Goal: Information Seeking & Learning: Learn about a topic

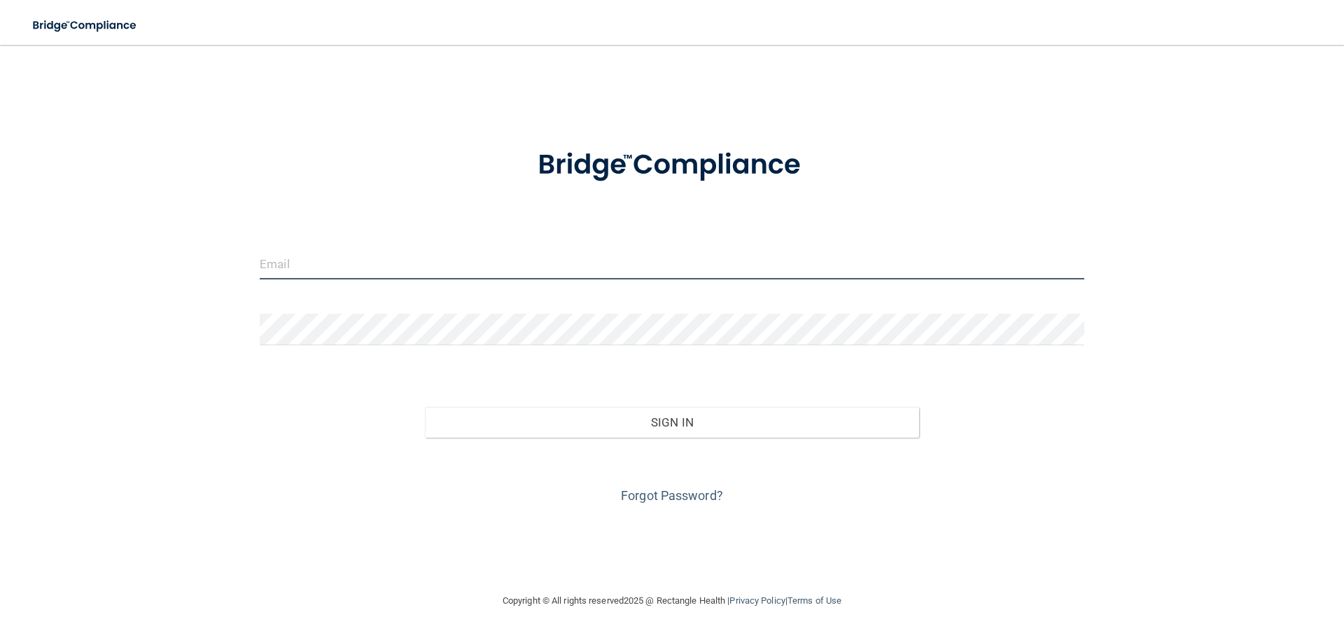
click at [534, 267] on input "email" at bounding box center [672, 264] width 825 height 32
type input "[EMAIL_ADDRESS][DOMAIN_NAME]"
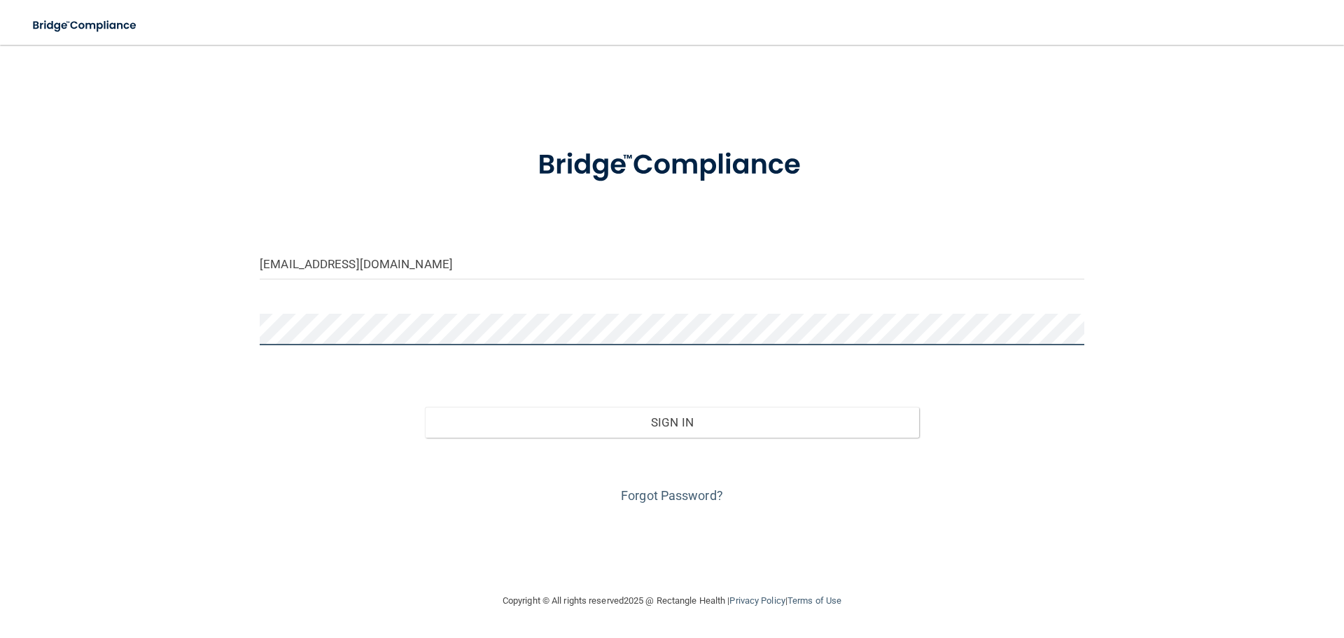
click at [425, 407] on button "Sign In" at bounding box center [672, 422] width 495 height 31
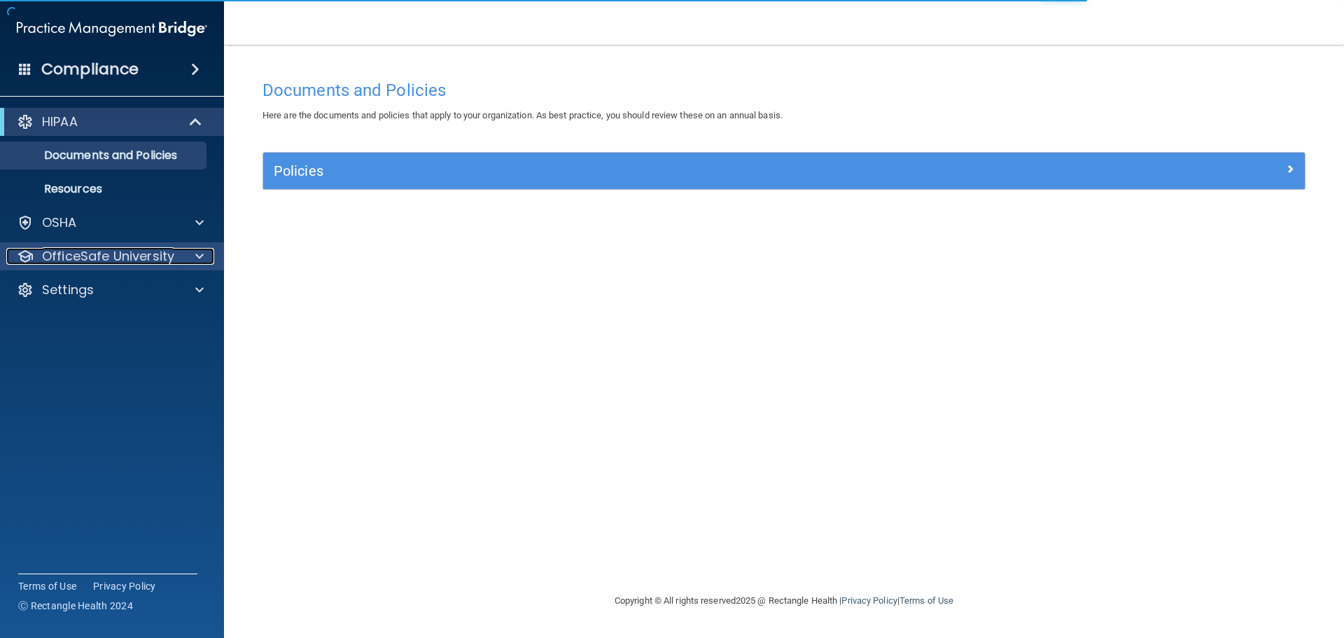
click at [198, 258] on span at bounding box center [199, 256] width 8 height 17
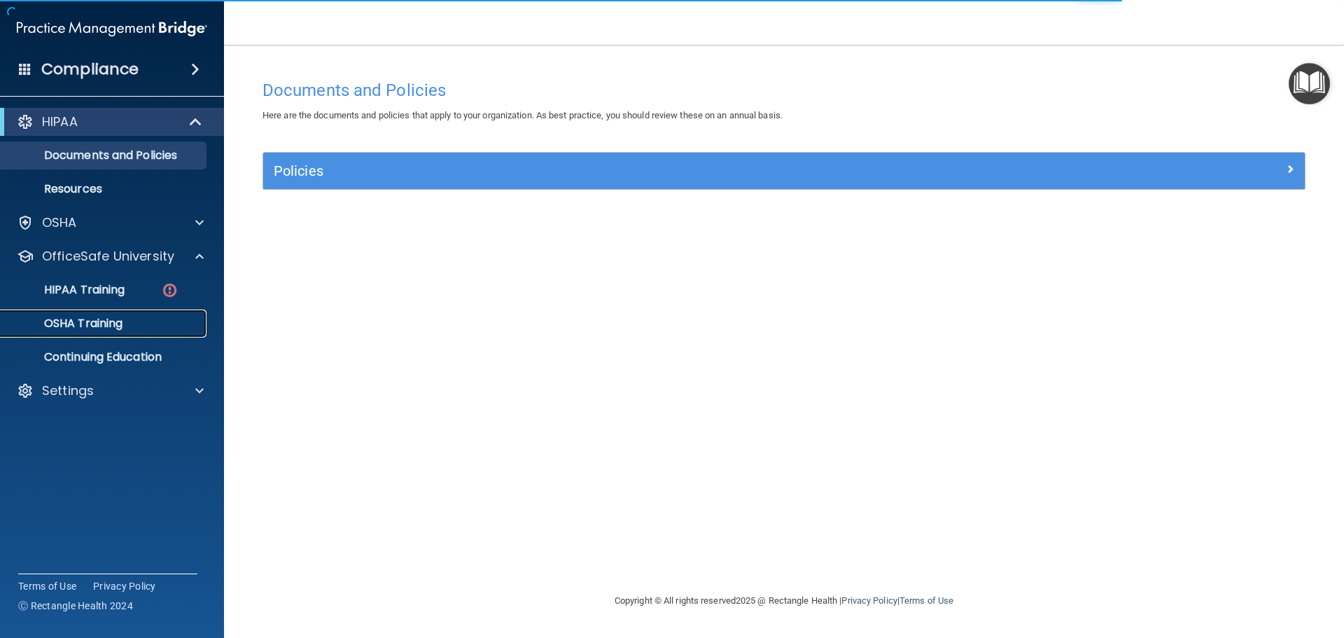
click at [103, 317] on p "OSHA Training" at bounding box center [65, 324] width 113 height 14
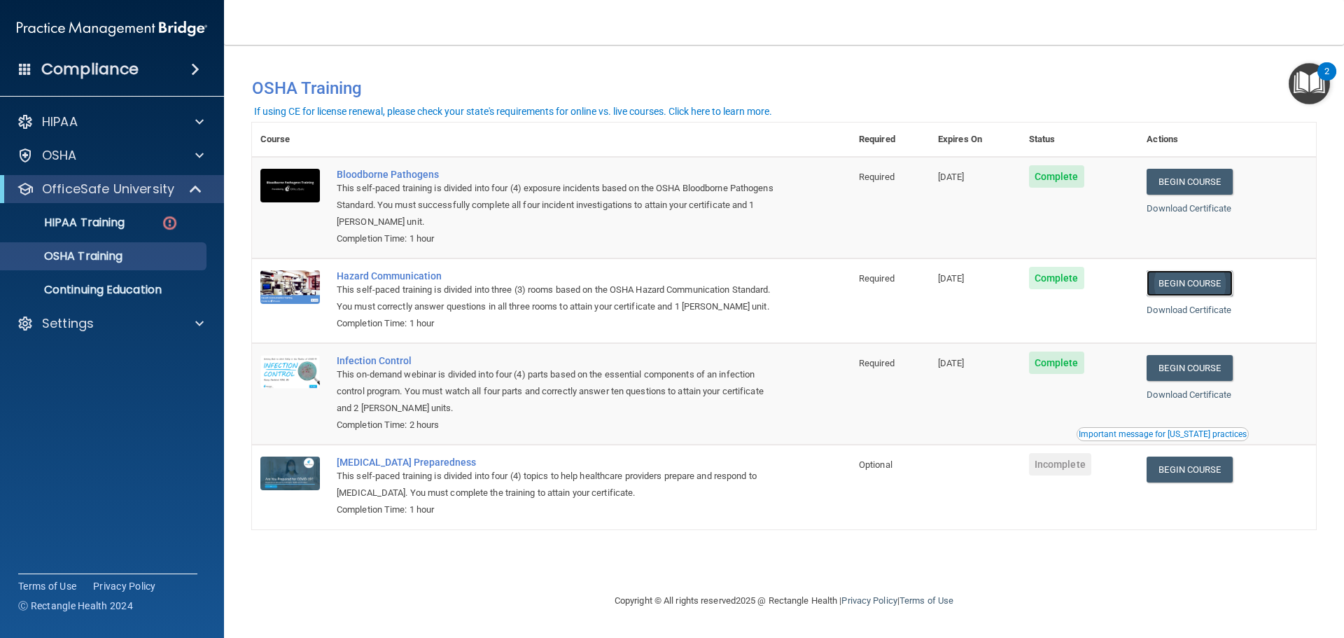
click at [1201, 288] on link "Begin Course" at bounding box center [1189, 283] width 85 height 26
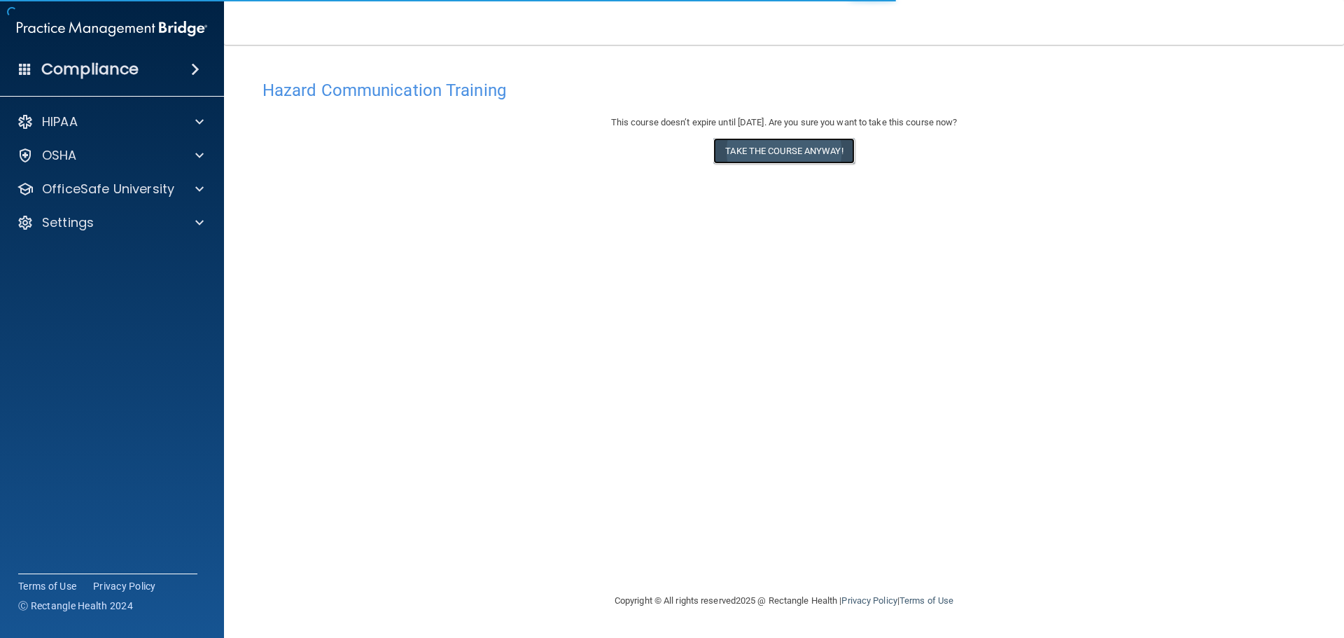
click at [735, 148] on button "Take the course anyway!" at bounding box center [784, 151] width 141 height 26
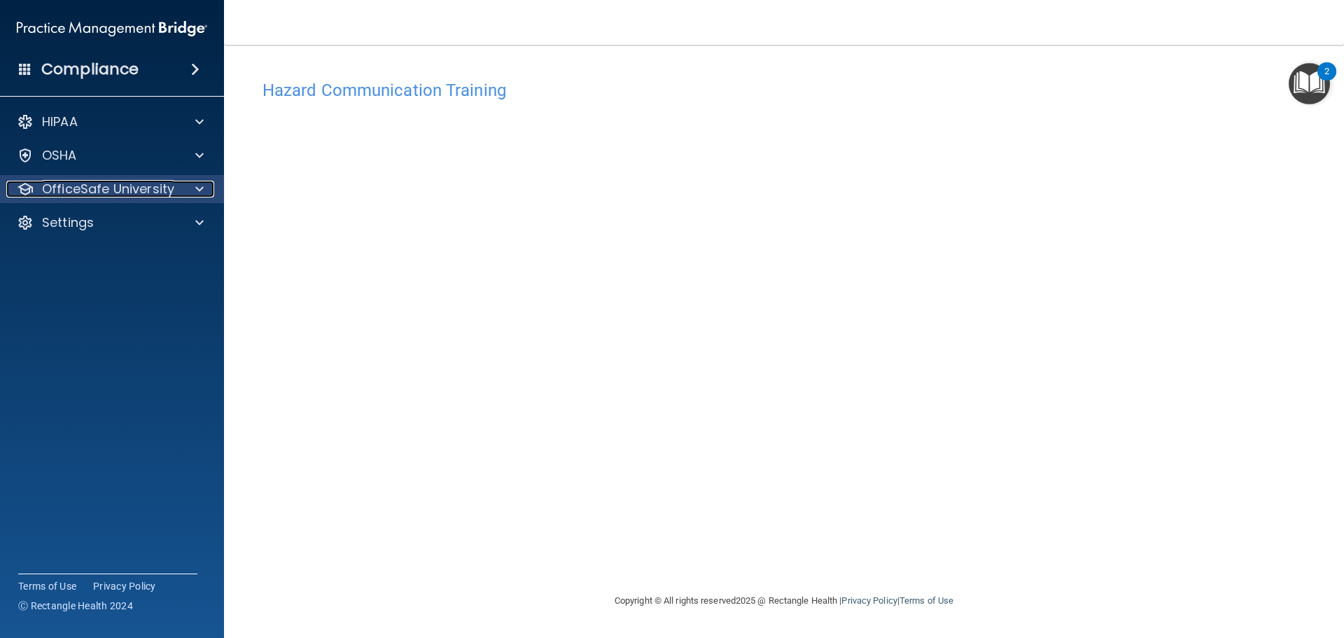
click at [201, 190] on span at bounding box center [199, 189] width 8 height 17
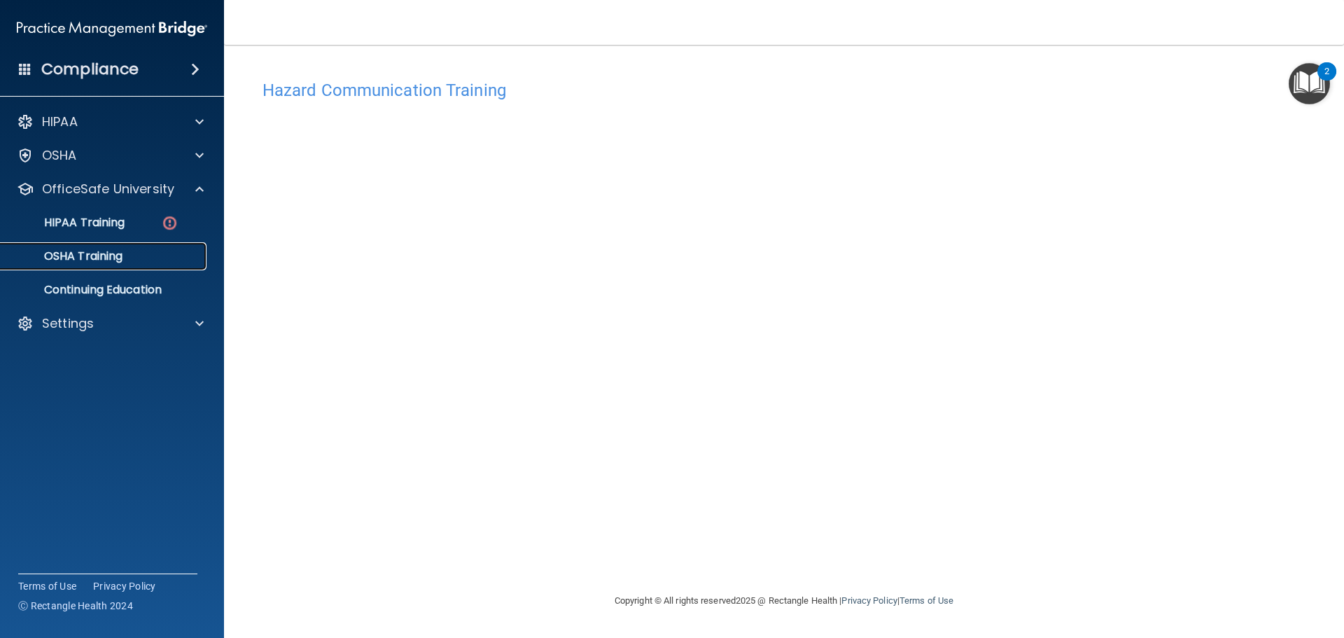
click at [118, 261] on p "OSHA Training" at bounding box center [65, 256] width 113 height 14
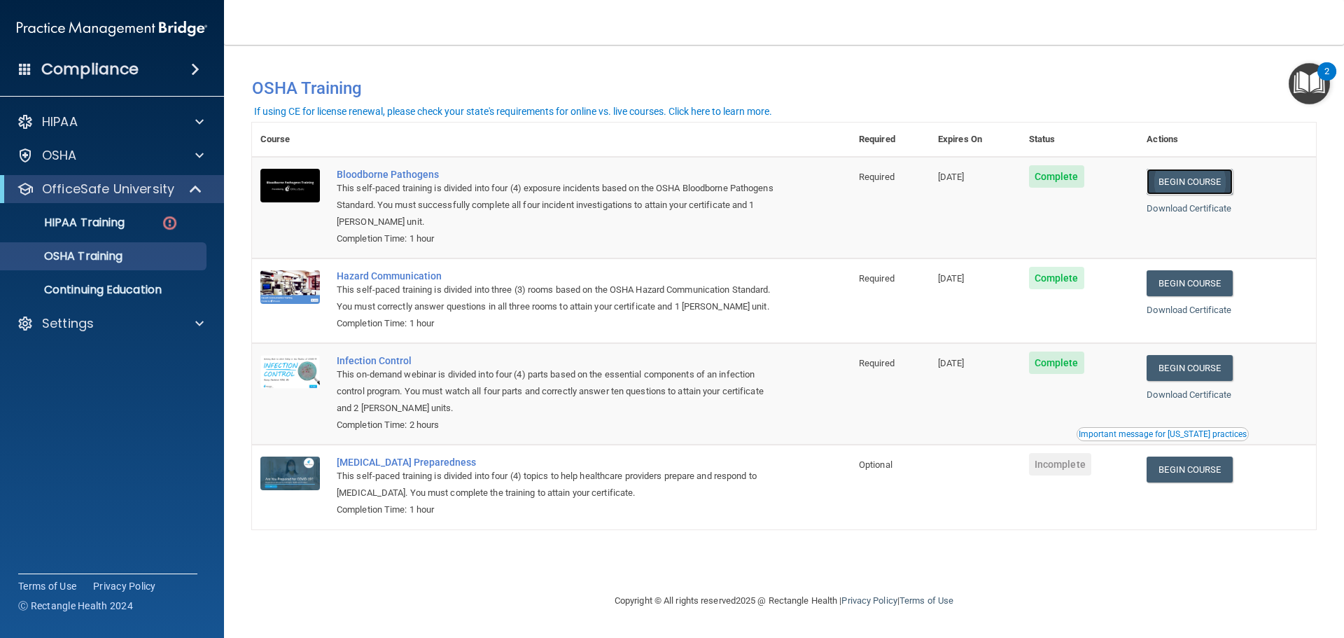
click at [1199, 180] on link "Begin Course" at bounding box center [1189, 182] width 85 height 26
click at [138, 319] on div "Settings" at bounding box center [93, 323] width 174 height 17
click at [121, 390] on p "Sign Out" at bounding box center [104, 391] width 191 height 14
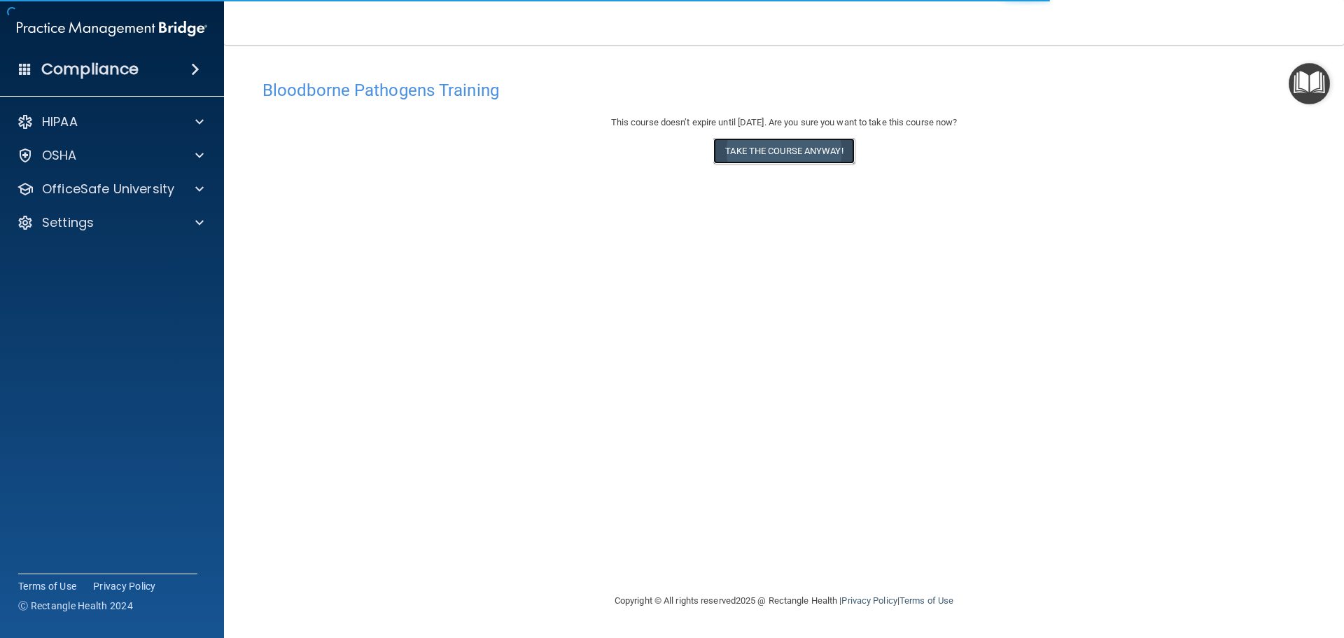
click at [778, 156] on button "Take the course anyway!" at bounding box center [784, 151] width 141 height 26
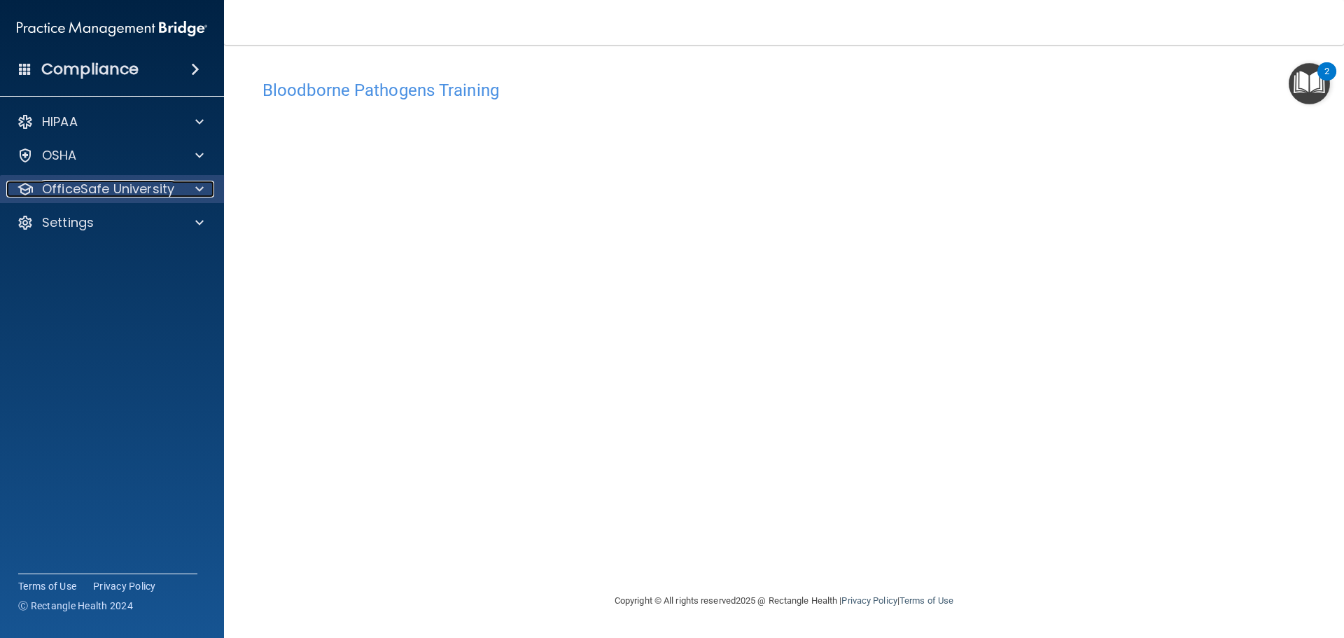
click at [183, 186] on div at bounding box center [197, 189] width 35 height 17
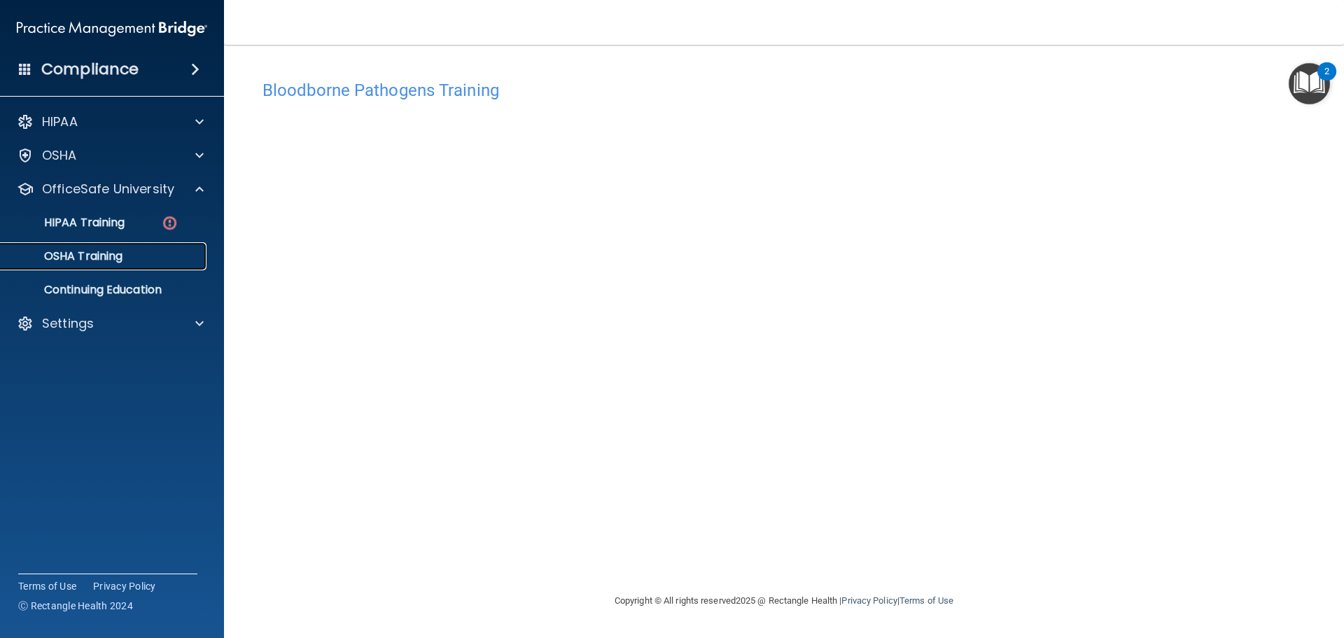
click at [137, 266] on link "OSHA Training" at bounding box center [96, 256] width 221 height 28
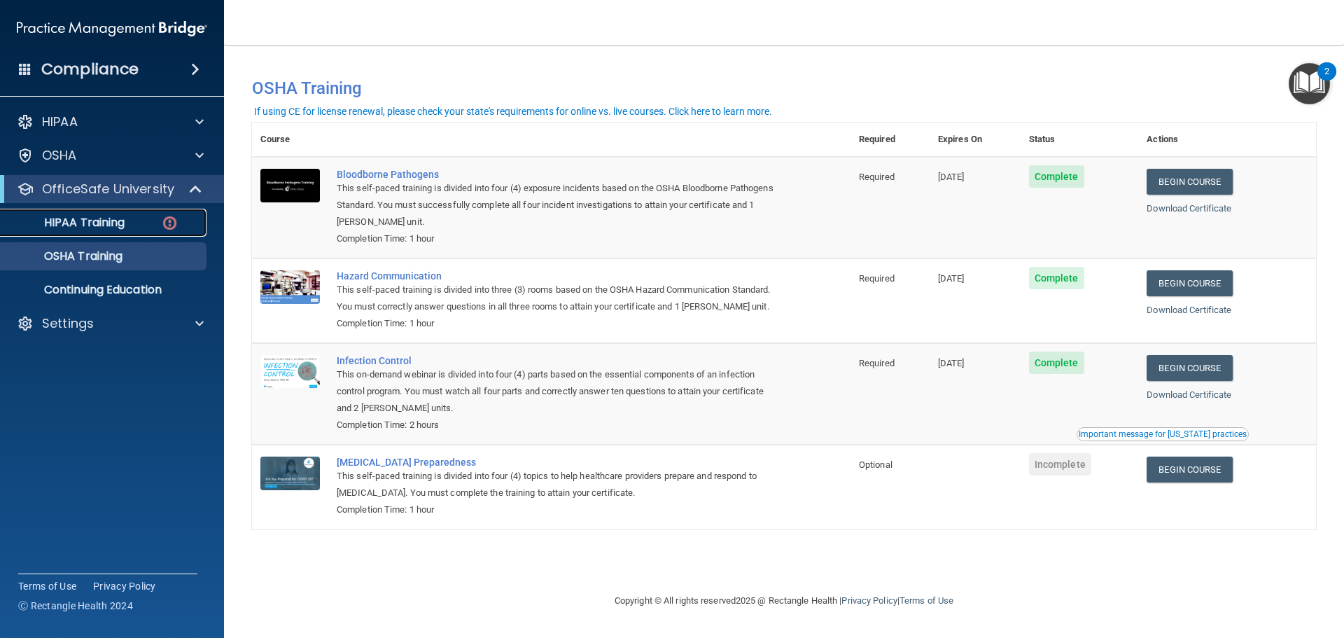
click at [125, 222] on p "HIPAA Training" at bounding box center [67, 223] width 116 height 14
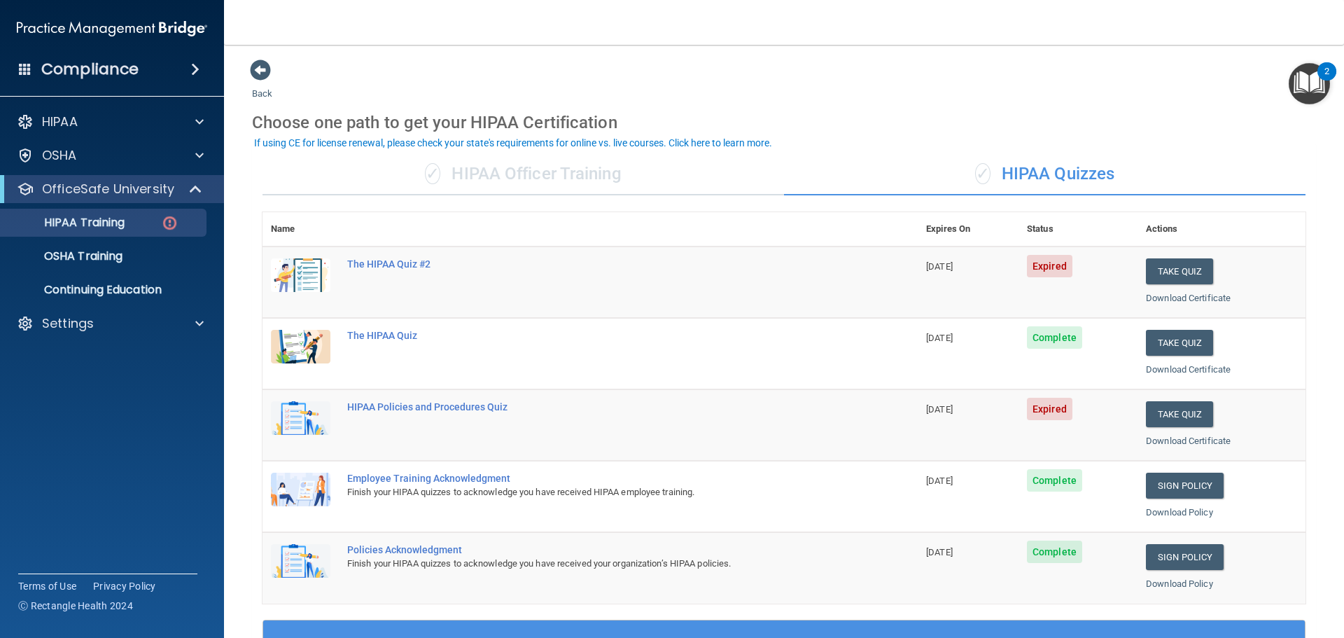
click at [625, 174] on div "✓ HIPAA Officer Training" at bounding box center [524, 174] width 522 height 42
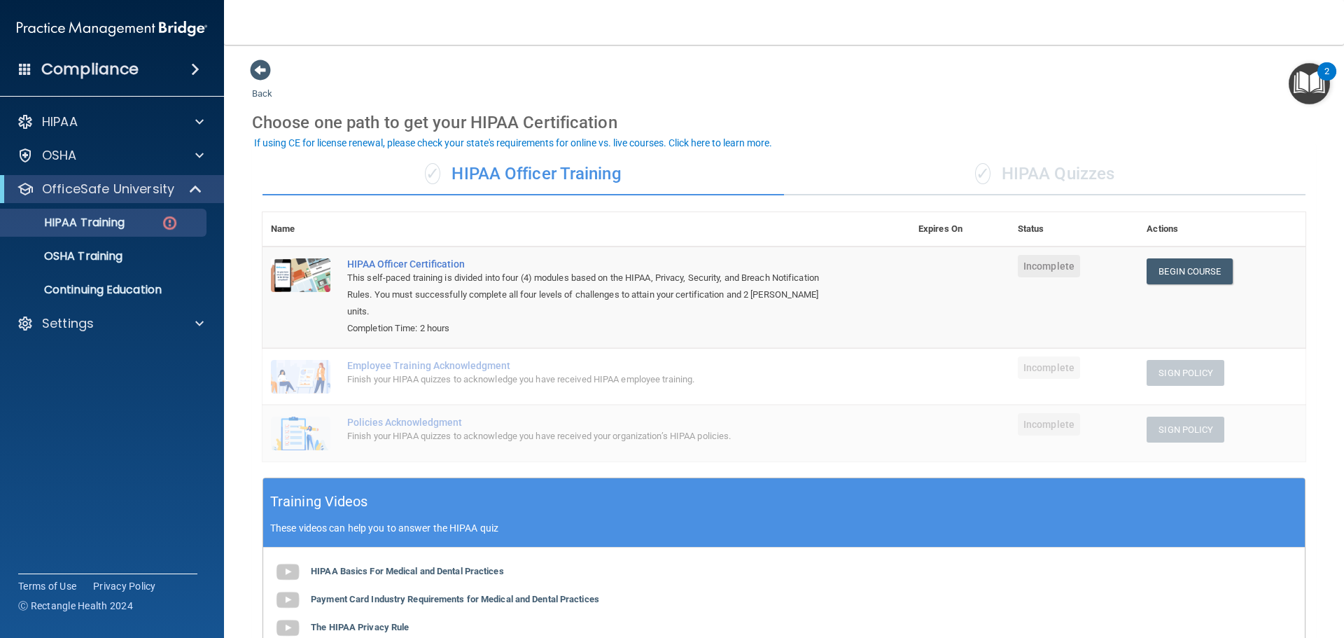
click at [1055, 181] on div "✓ HIPAA Quizzes" at bounding box center [1045, 174] width 522 height 42
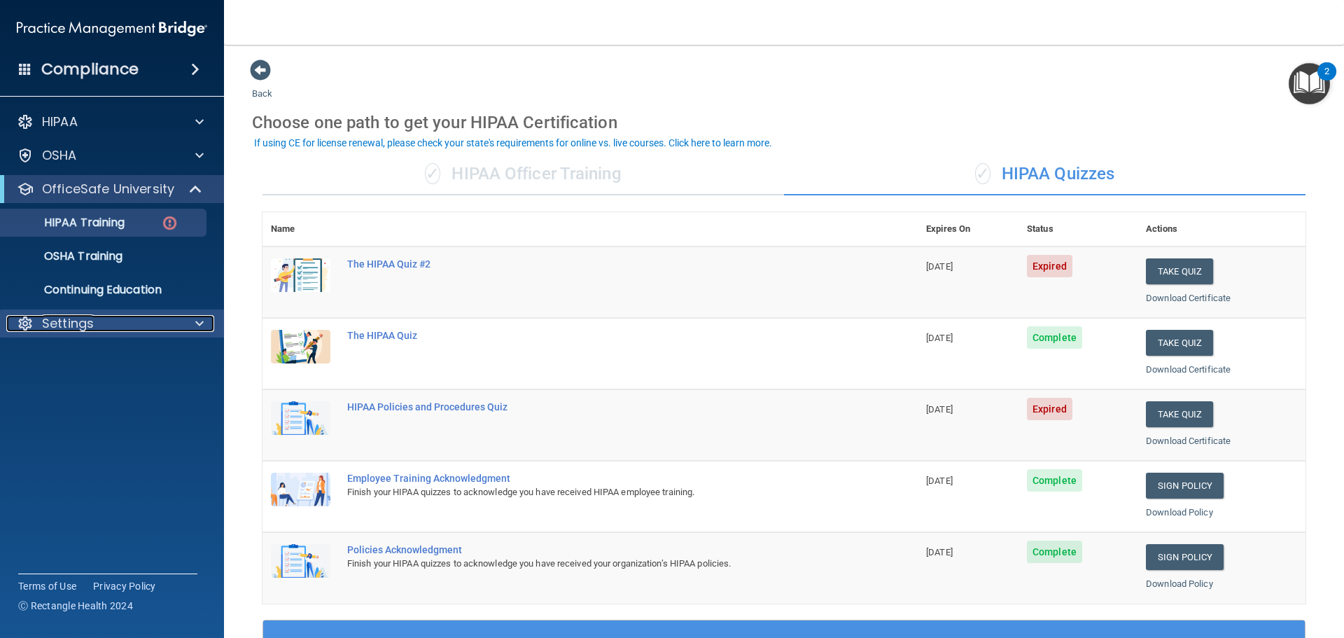
click at [181, 331] on div at bounding box center [197, 323] width 35 height 17
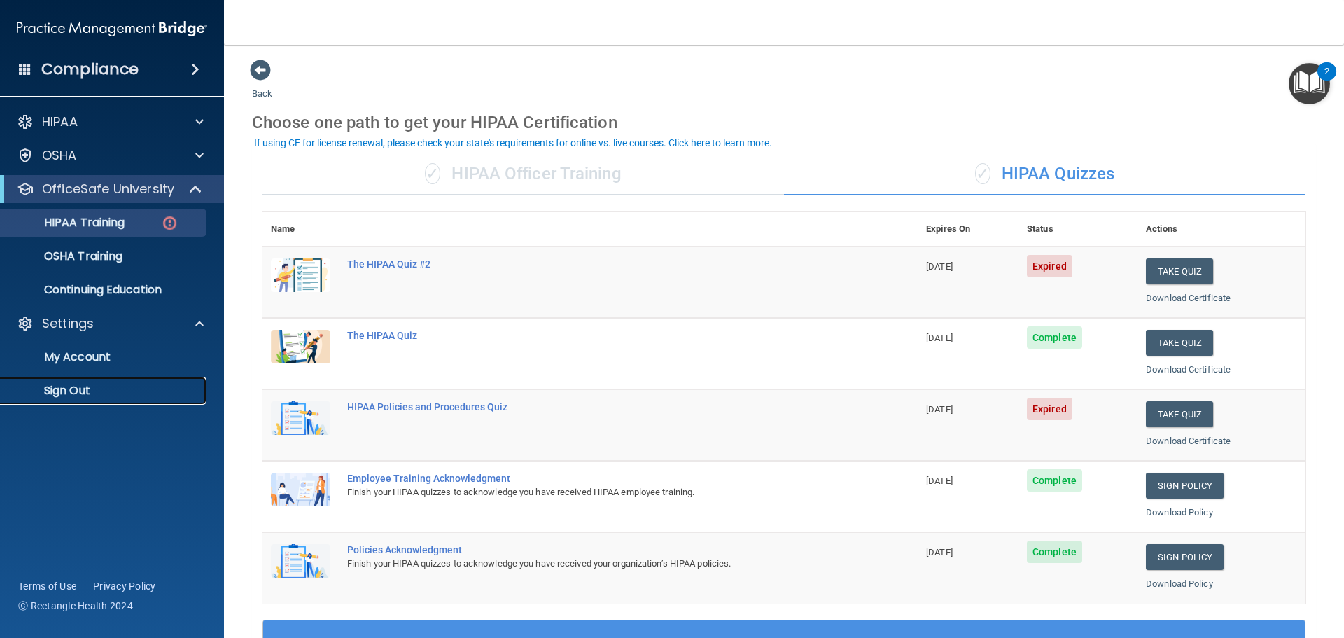
click at [151, 384] on p "Sign Out" at bounding box center [104, 391] width 191 height 14
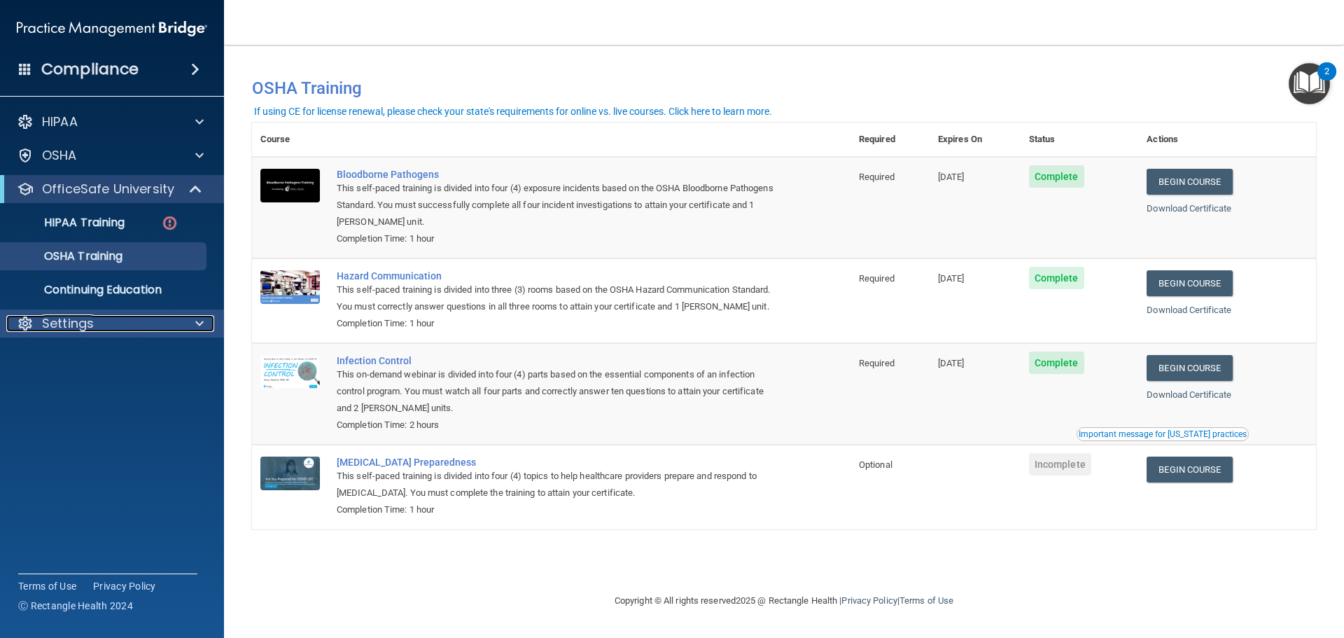
click at [187, 319] on div at bounding box center [197, 323] width 35 height 17
click at [214, 436] on accordion "HIPAA Documents and Policies Report an Incident Business Associates Emergency P…" at bounding box center [112, 279] width 225 height 354
click at [1313, 89] on img "Open Resource Center, 2 new notifications" at bounding box center [1309, 83] width 41 height 41
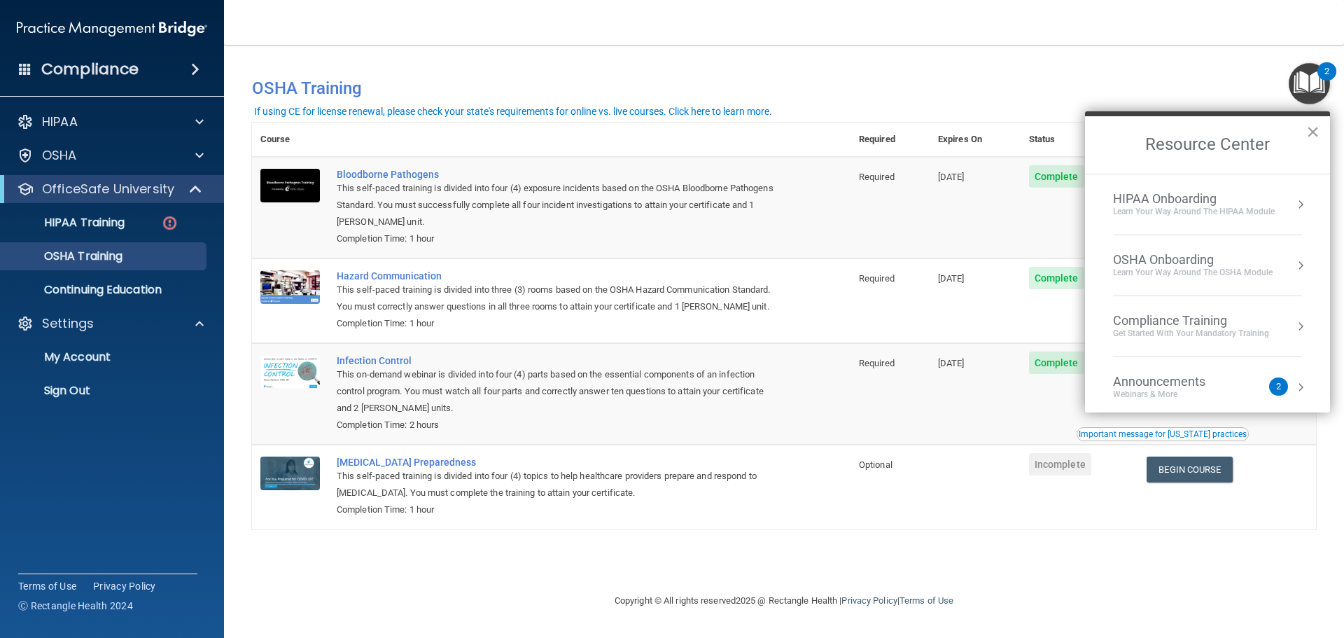
click at [1237, 384] on div "Announcements Webinars & More" at bounding box center [1187, 387] width 148 height 27
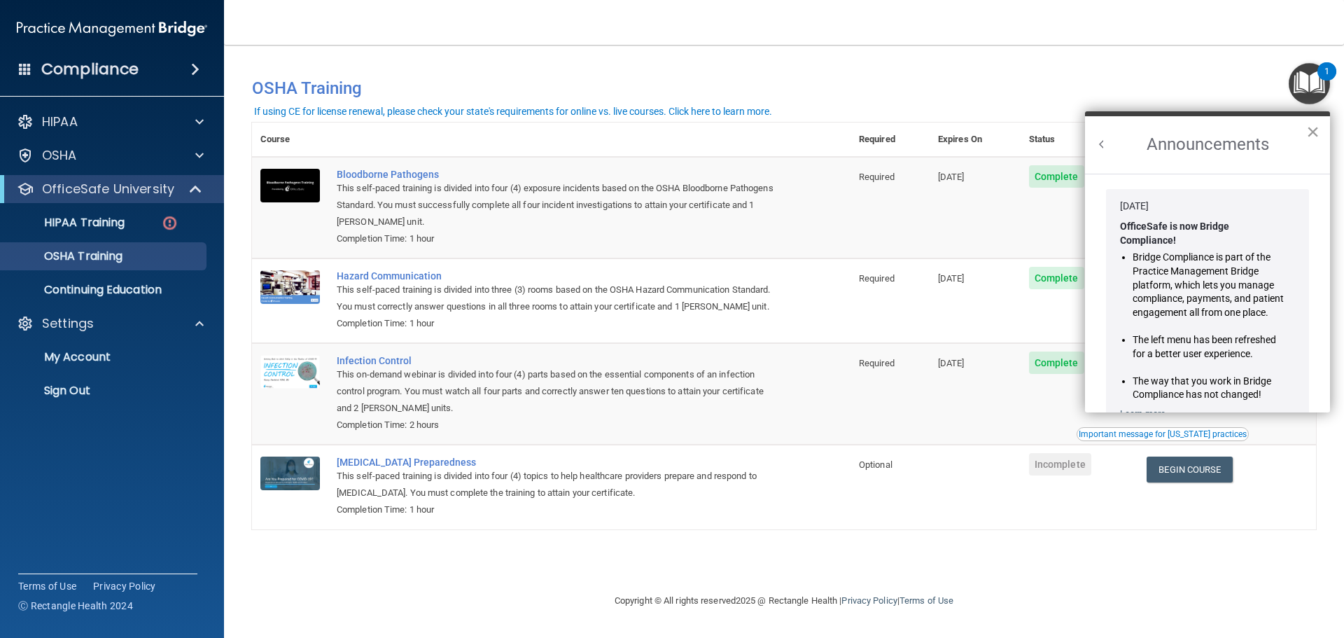
click at [1315, 137] on button "×" at bounding box center [1313, 131] width 13 height 22
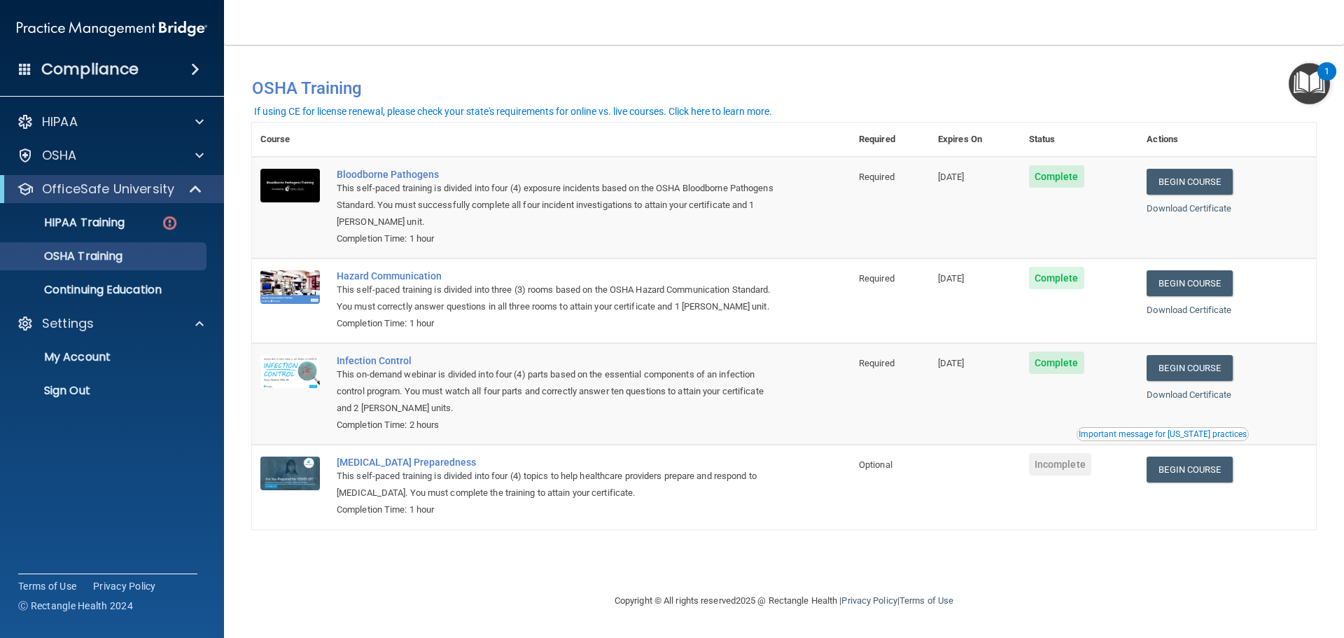
click at [1315, 85] on img "Open Resource Center, 1 new notification" at bounding box center [1309, 83] width 41 height 41
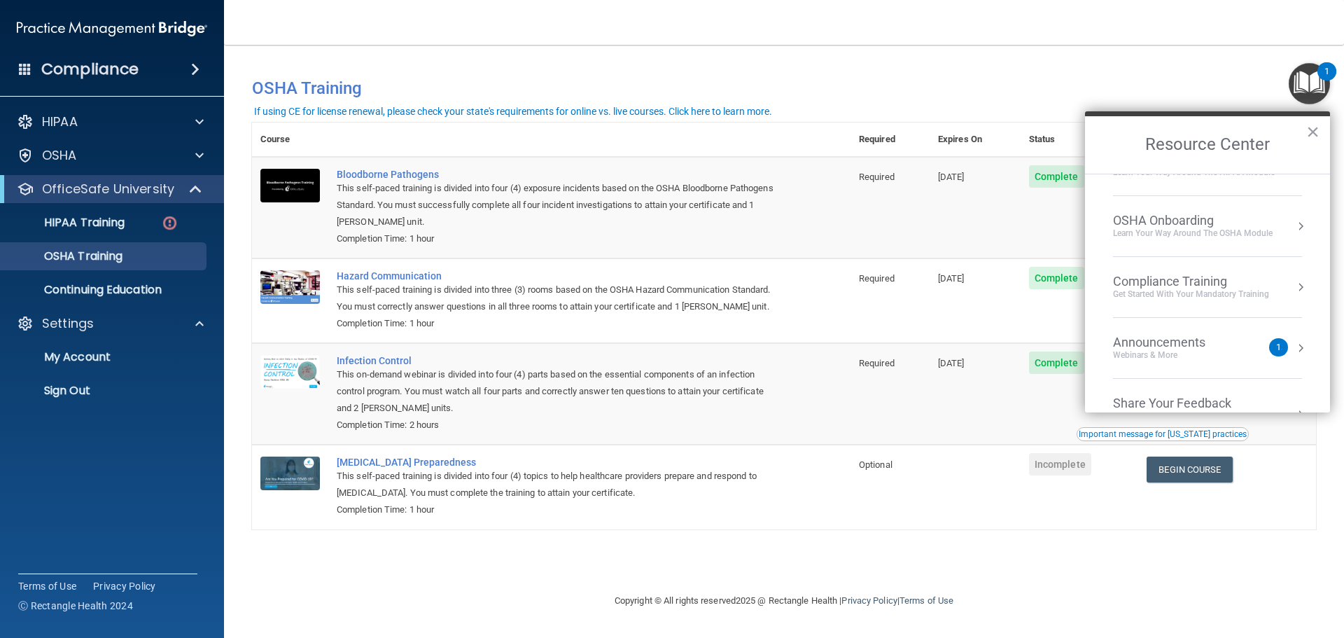
scroll to position [78, 0]
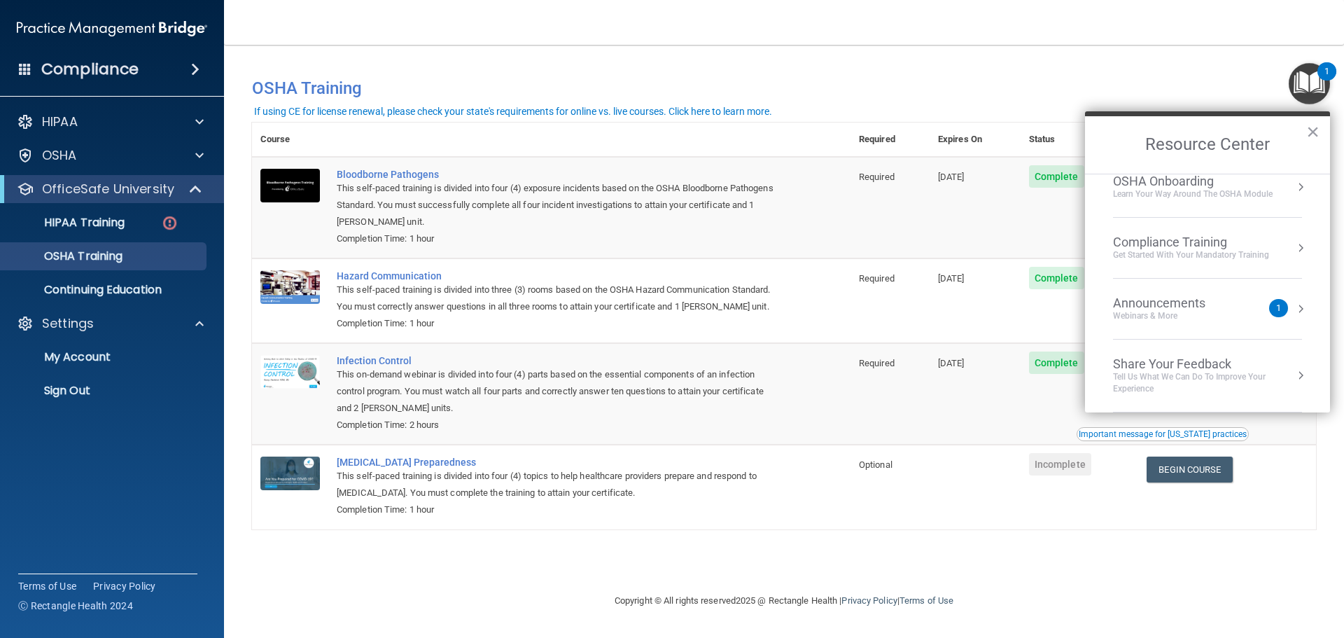
click at [1250, 307] on div "Announcements Webinars & More" at bounding box center [1187, 309] width 148 height 27
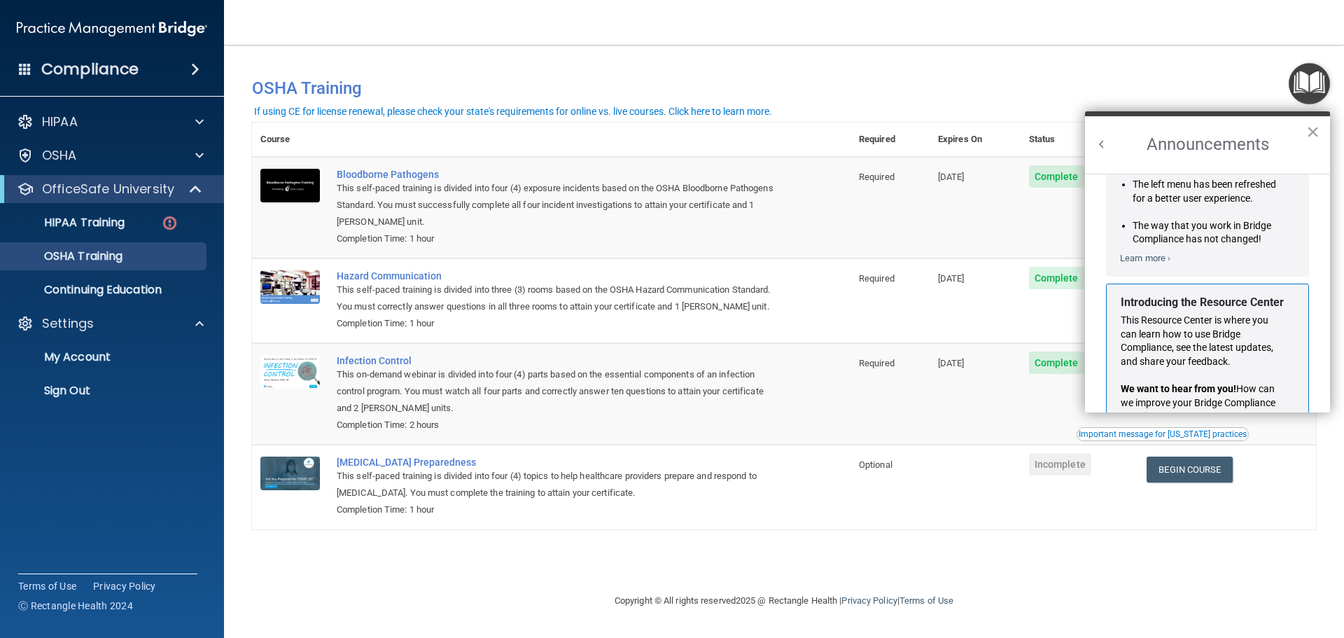
scroll to position [36, 0]
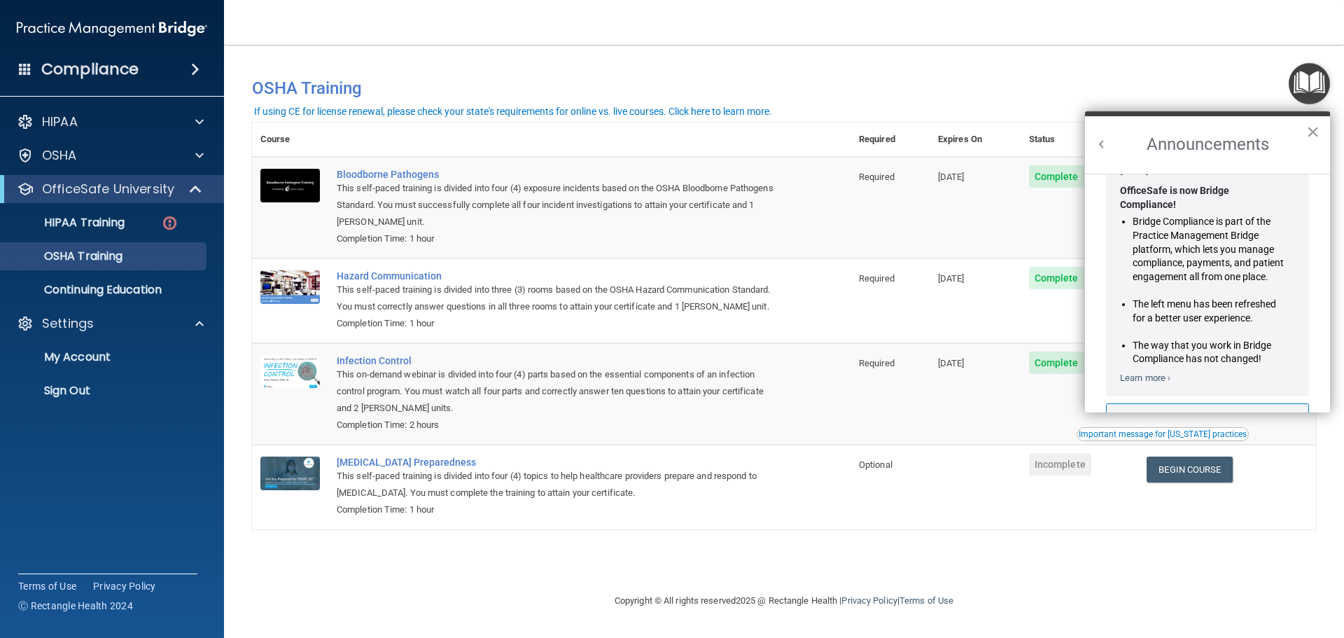
click at [1314, 134] on button "×" at bounding box center [1313, 131] width 13 height 22
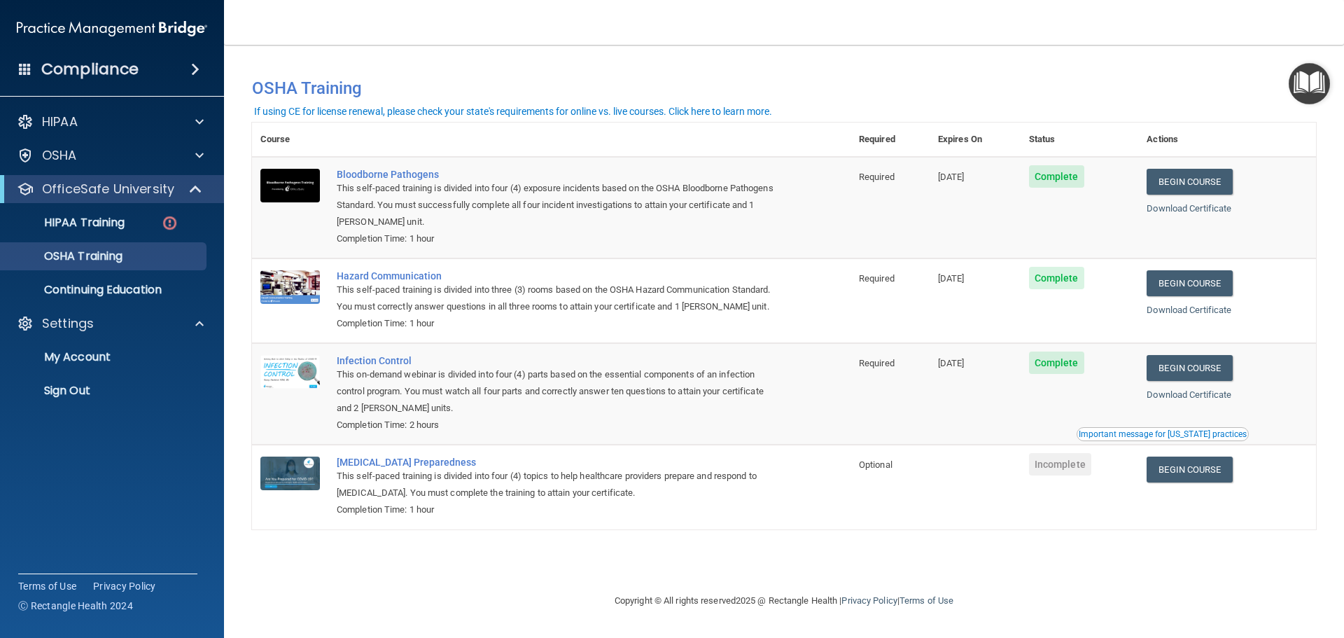
click at [718, 121] on div "You have a course that has expired or is incomplete. Please complete the course…" at bounding box center [784, 294] width 1064 height 471
click at [190, 324] on div at bounding box center [197, 323] width 35 height 17
click at [121, 396] on p "Sign Out" at bounding box center [104, 391] width 191 height 14
